Goal: Navigation & Orientation: Find specific page/section

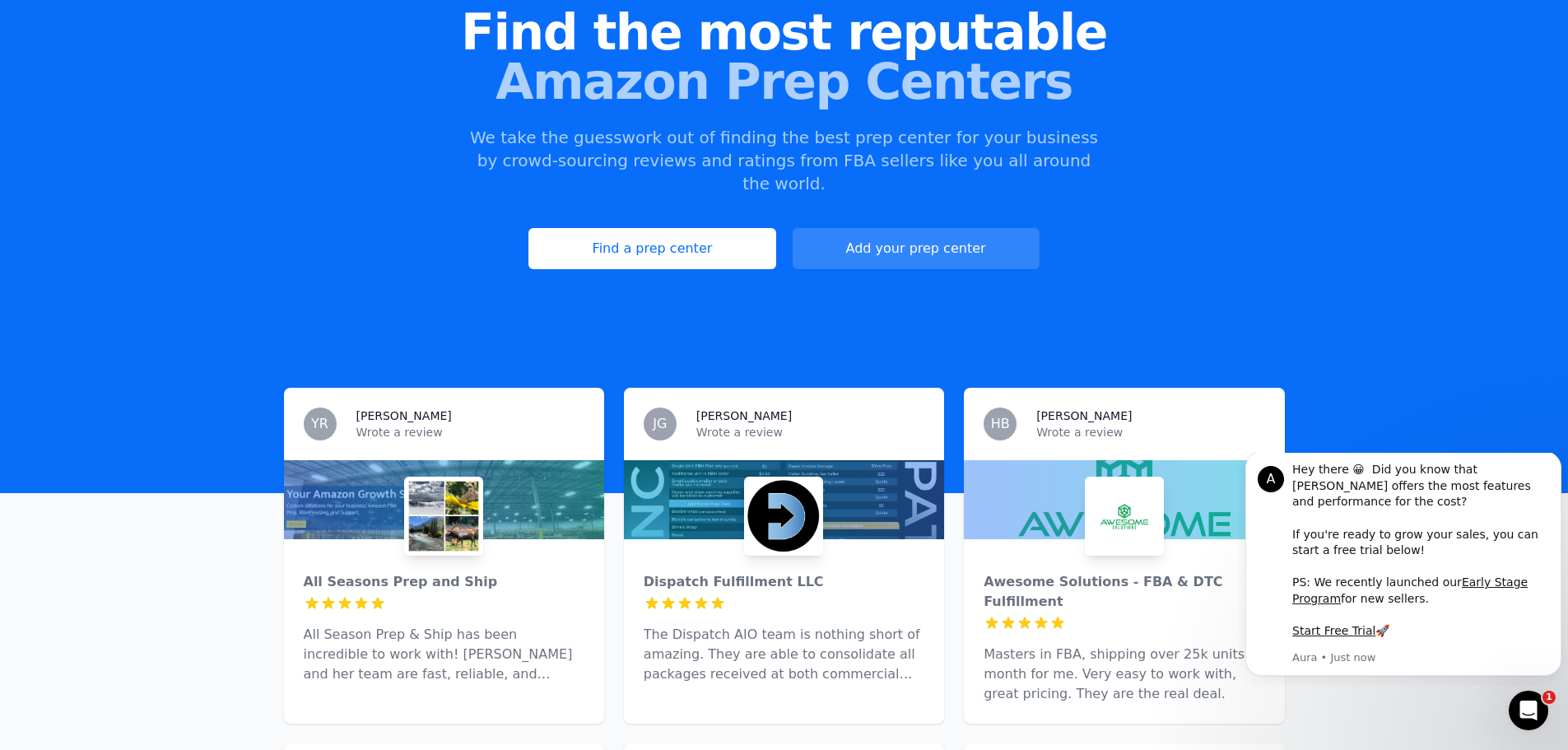
scroll to position [164, 0]
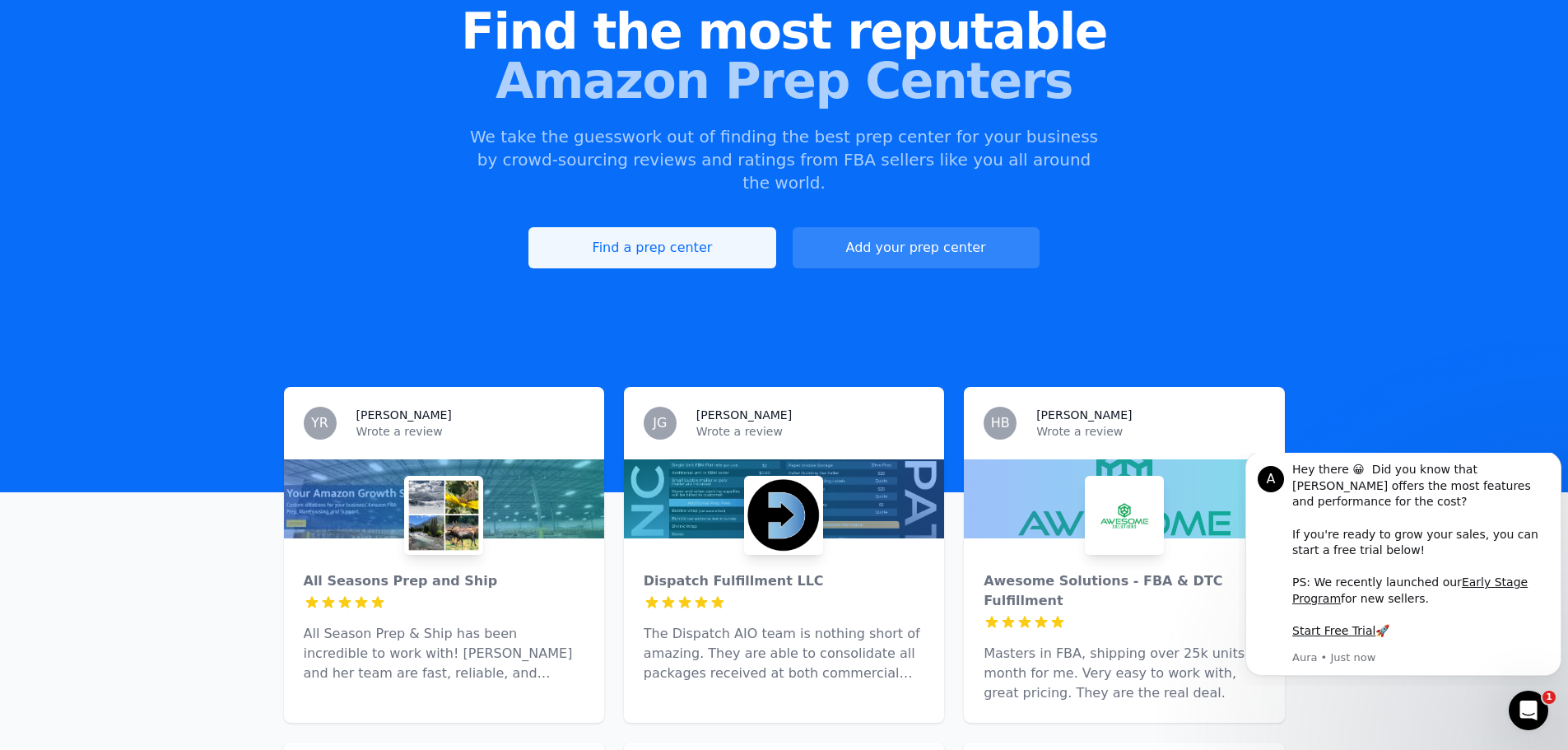
click at [629, 227] on link "Find a prep center" at bounding box center [652, 247] width 247 height 41
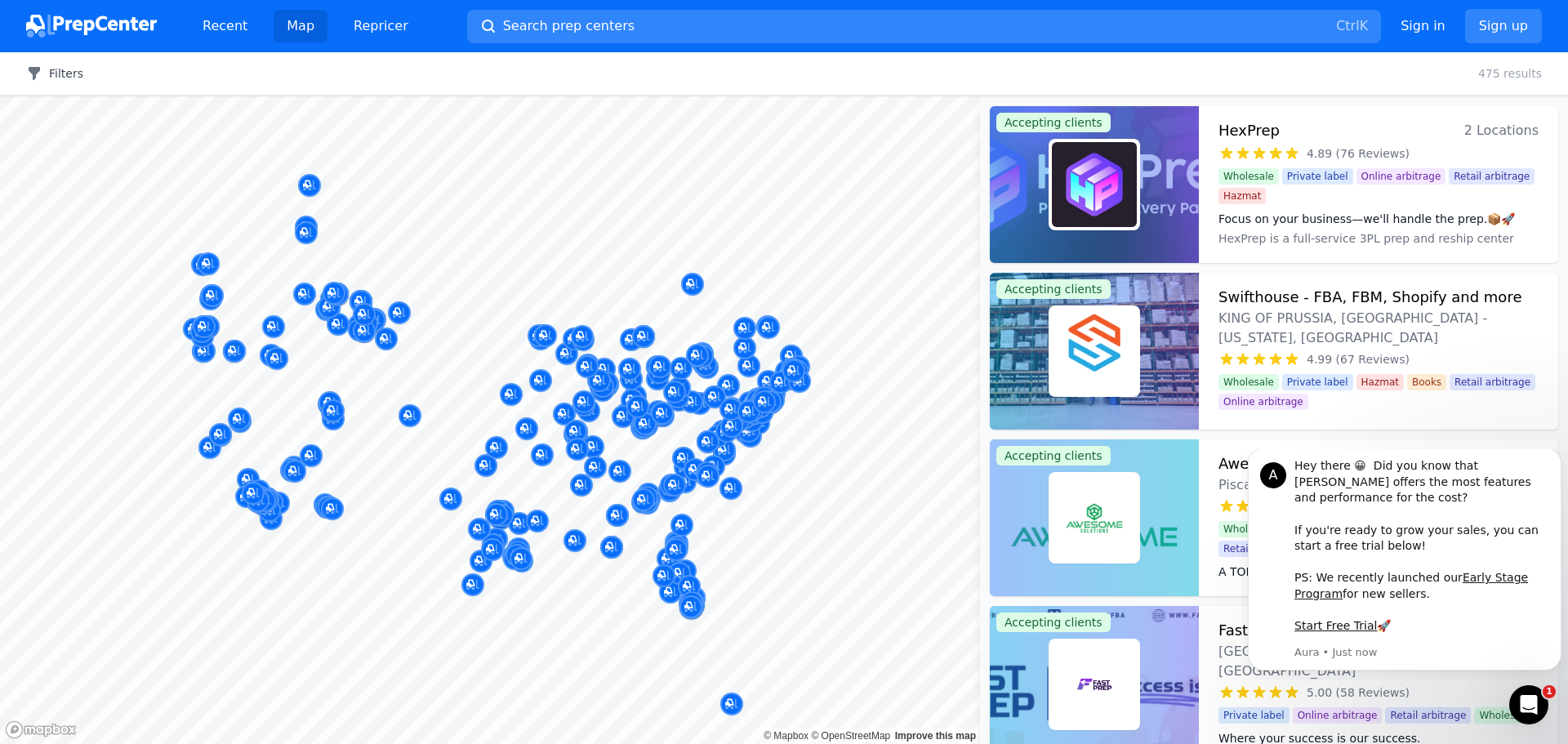
click at [54, 67] on button "Filters" at bounding box center [54, 73] width 57 height 16
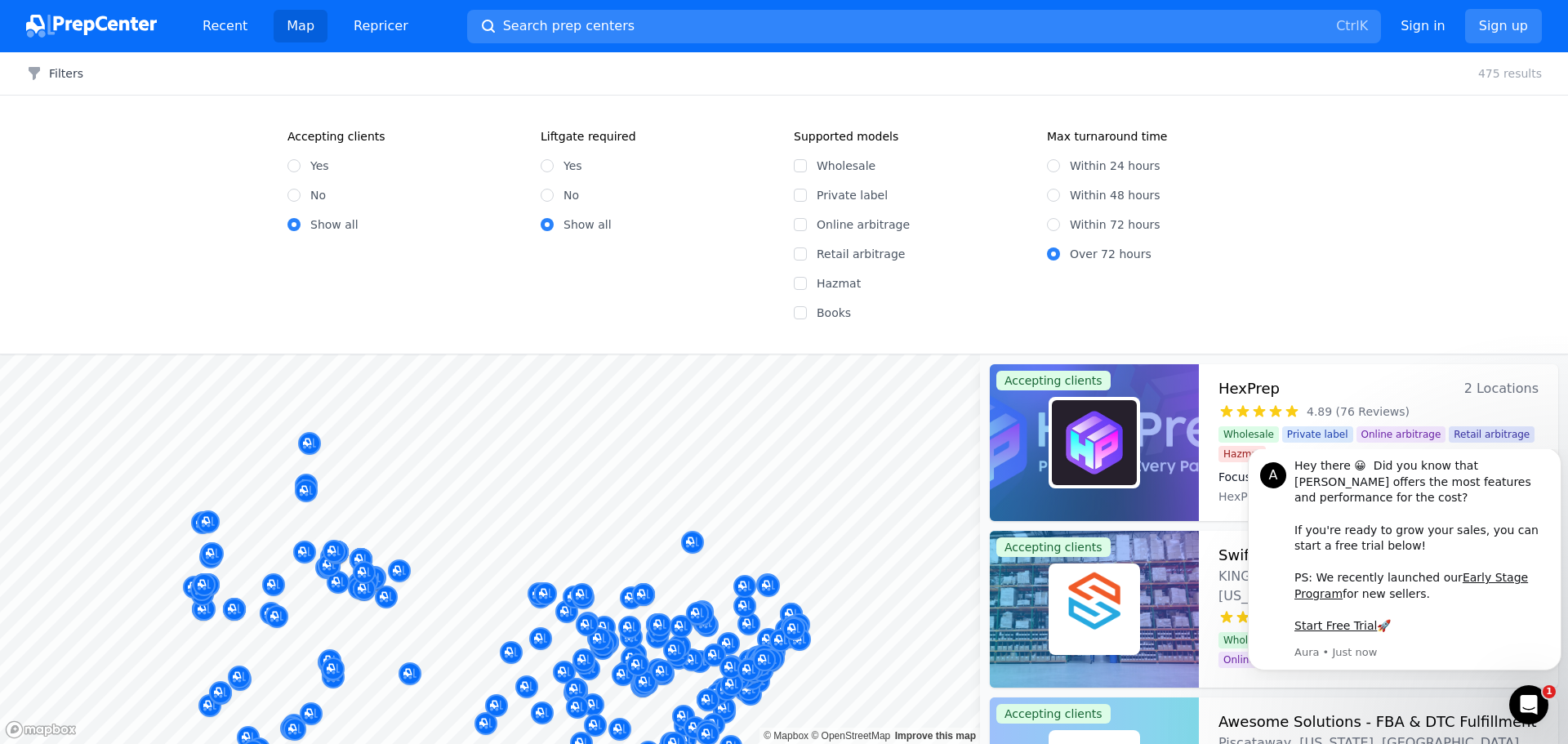
click at [1367, 242] on div "Accepting clients Yes No Show all Liftgate required Yes No Show all Supported m…" at bounding box center [784, 224] width 1568 height 258
click at [58, 68] on button "Filters" at bounding box center [54, 73] width 57 height 16
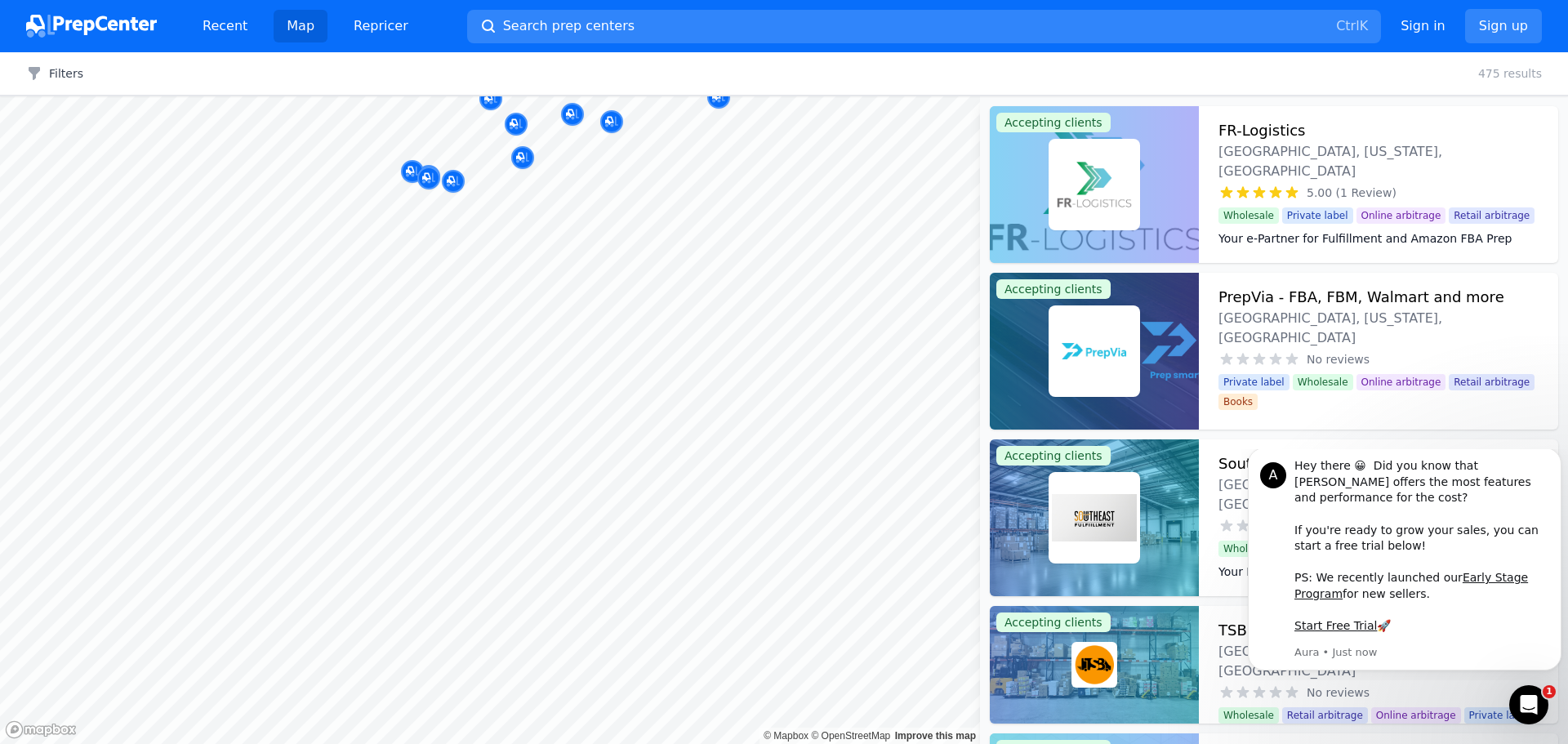
click at [675, 508] on body "Recent Map Repricer Search prep centers Ctrl K Open main menu Sign in Sign up F…" at bounding box center [784, 372] width 1568 height 744
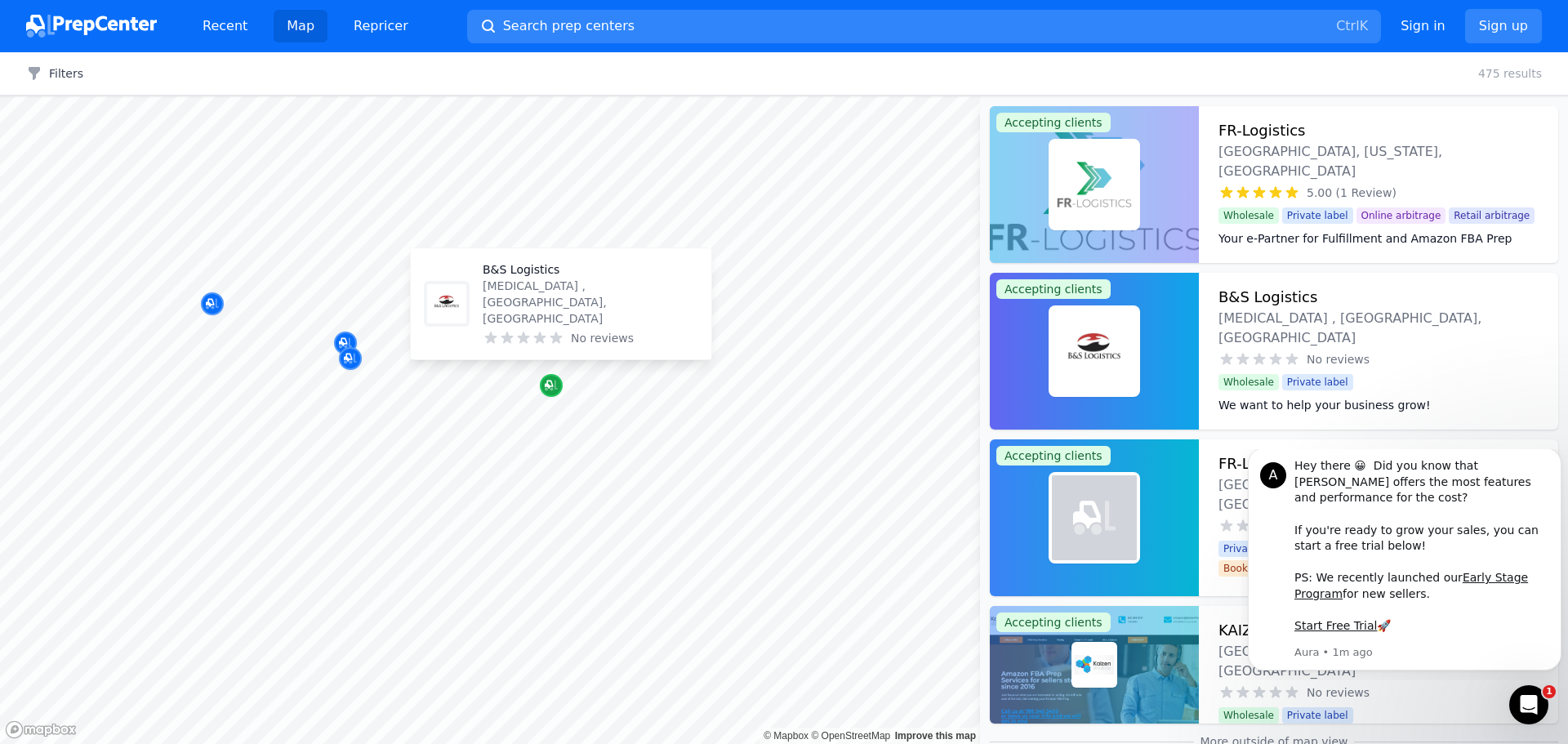
click at [551, 381] on icon "Map marker" at bounding box center [548, 384] width 8 height 8
click at [553, 381] on icon "Map marker" at bounding box center [548, 384] width 8 height 8
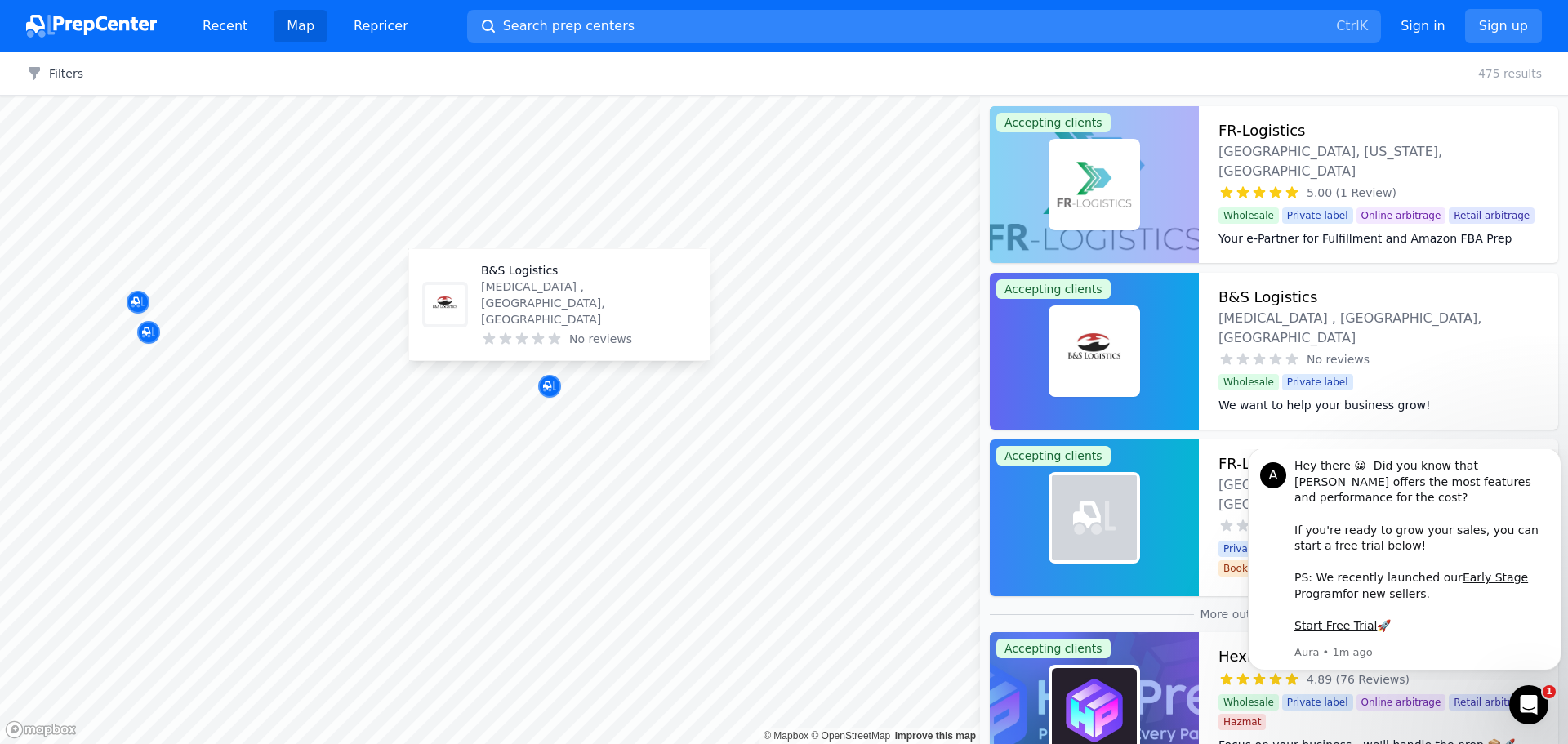
click at [536, 279] on p "B&S Logistics" at bounding box center [589, 270] width 216 height 16
